Goal: Transaction & Acquisition: Register for event/course

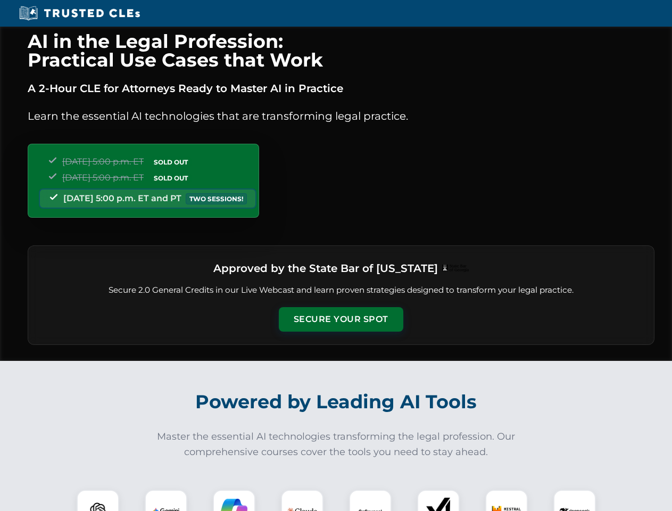
click at [340, 319] on button "Secure Your Spot" at bounding box center [341, 319] width 124 height 24
click at [98, 500] on img at bounding box center [97, 510] width 31 height 31
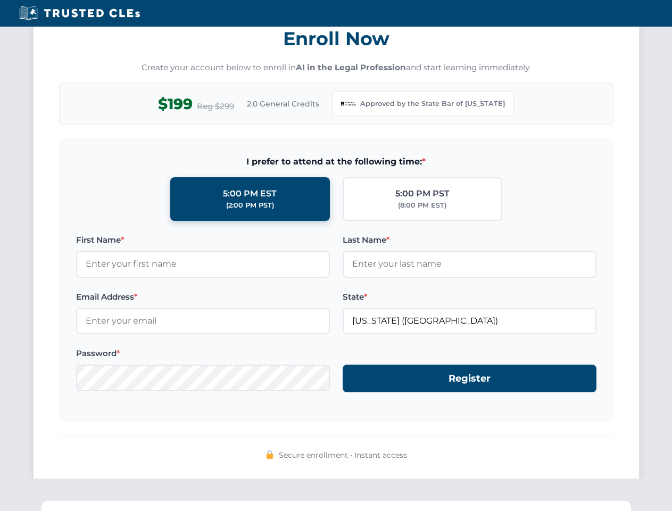
scroll to position [1037, 0]
